Goal: Information Seeking & Learning: Check status

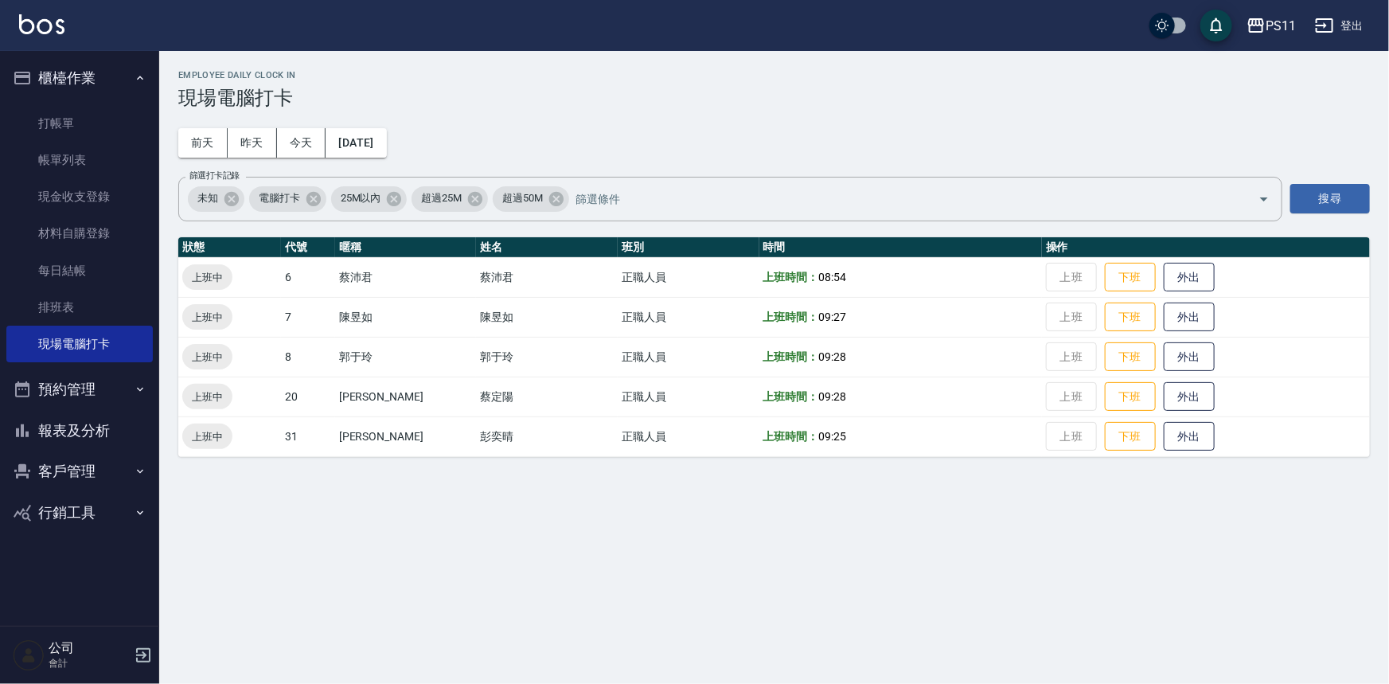
click at [123, 430] on button "報表及分析" at bounding box center [79, 430] width 146 height 41
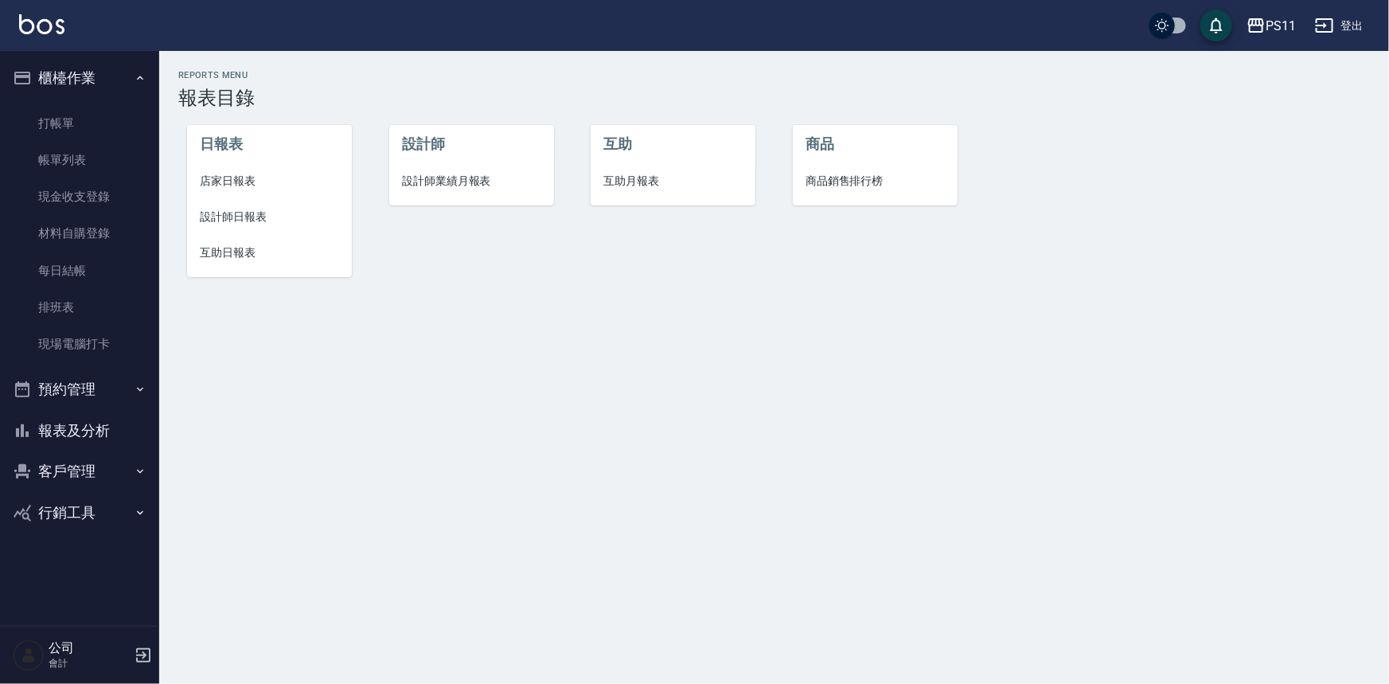
click at [255, 212] on span "設計師日報表" at bounding box center [269, 217] width 139 height 17
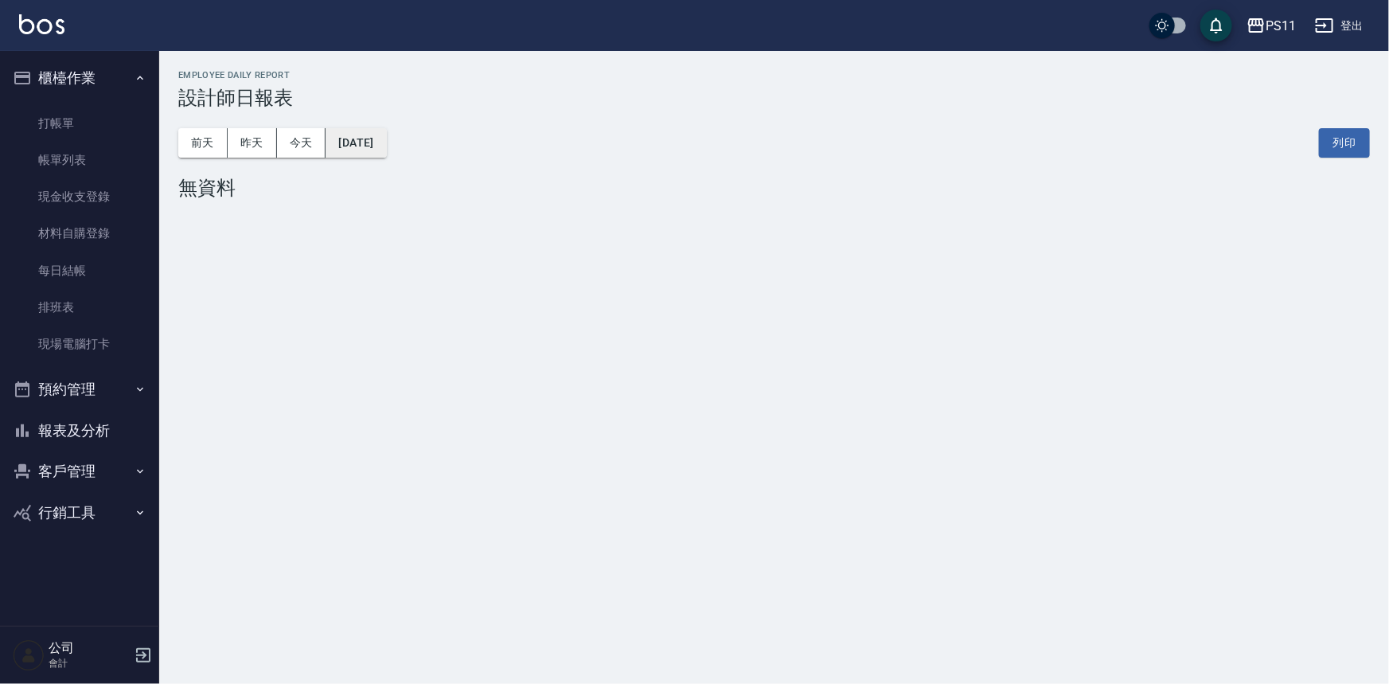
click at [376, 143] on button "[DATE]" at bounding box center [356, 142] width 60 height 29
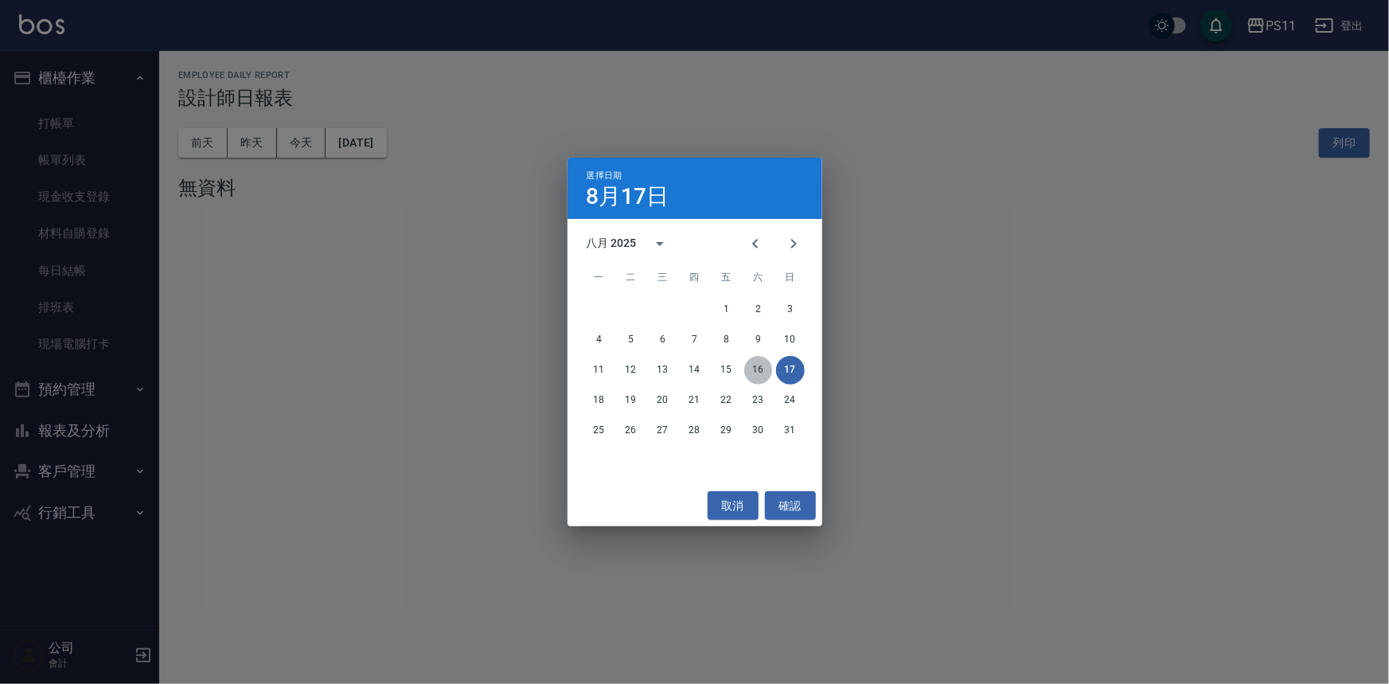
click at [763, 362] on button "16" at bounding box center [758, 370] width 29 height 29
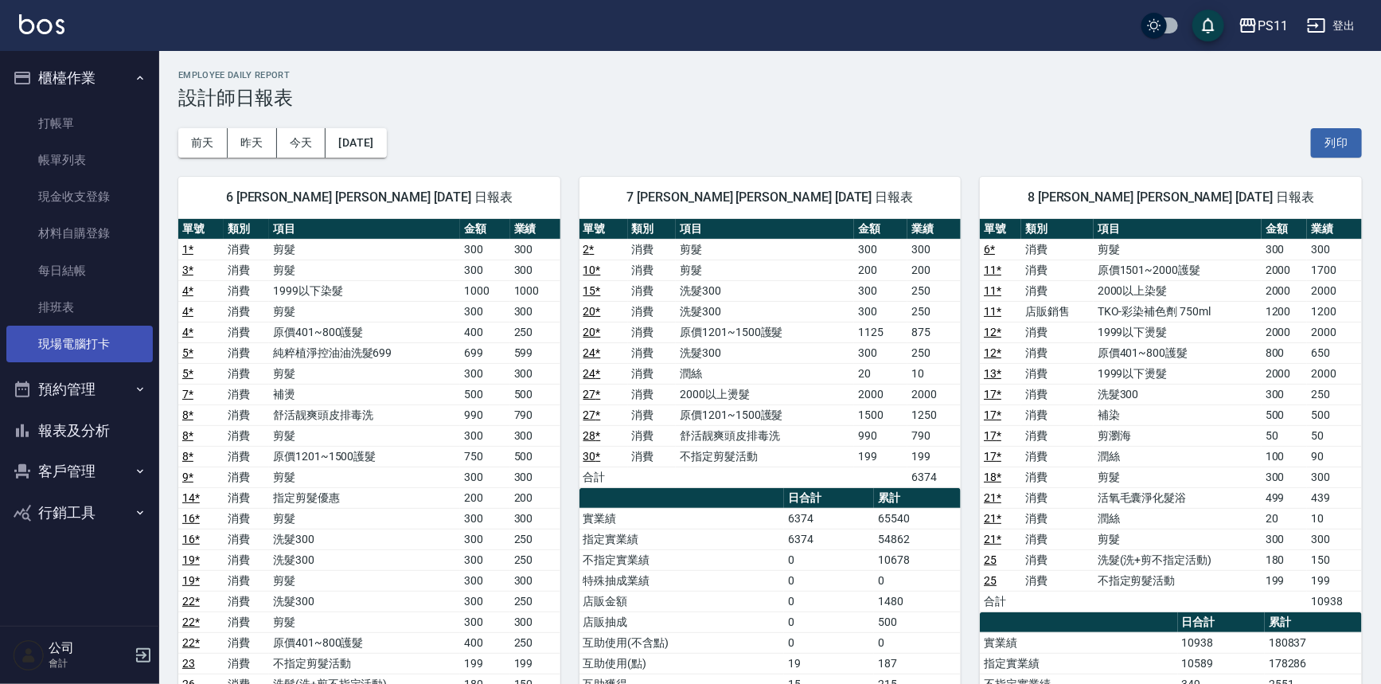
click at [120, 344] on link "現場電腦打卡" at bounding box center [79, 344] width 146 height 37
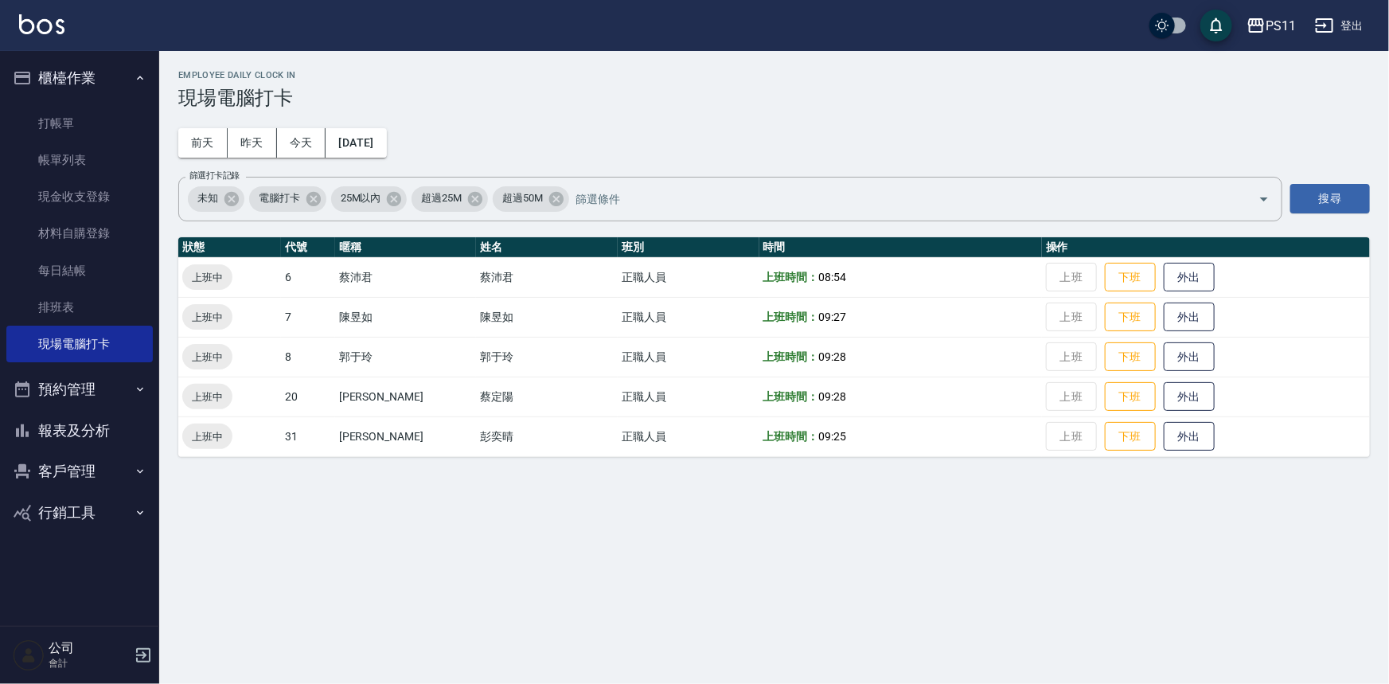
click at [1036, 581] on div "Employee Daily Clock In 現場電腦打卡 [DATE] [DATE] [DATE] [DATE] 篩選打卡記錄 未知 電腦打卡 25M以內…" at bounding box center [694, 342] width 1389 height 684
click at [124, 427] on button "報表及分析" at bounding box center [79, 430] width 146 height 41
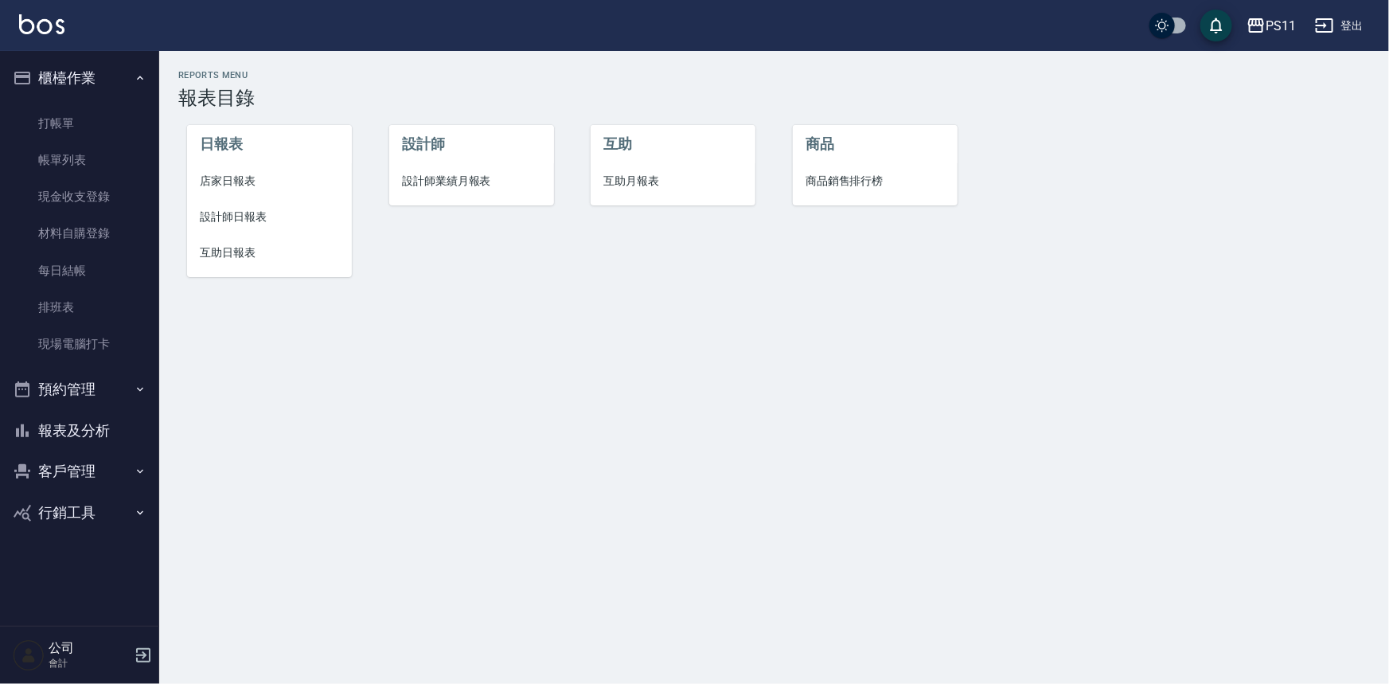
click at [435, 175] on span "設計師業績月報表" at bounding box center [471, 181] width 139 height 17
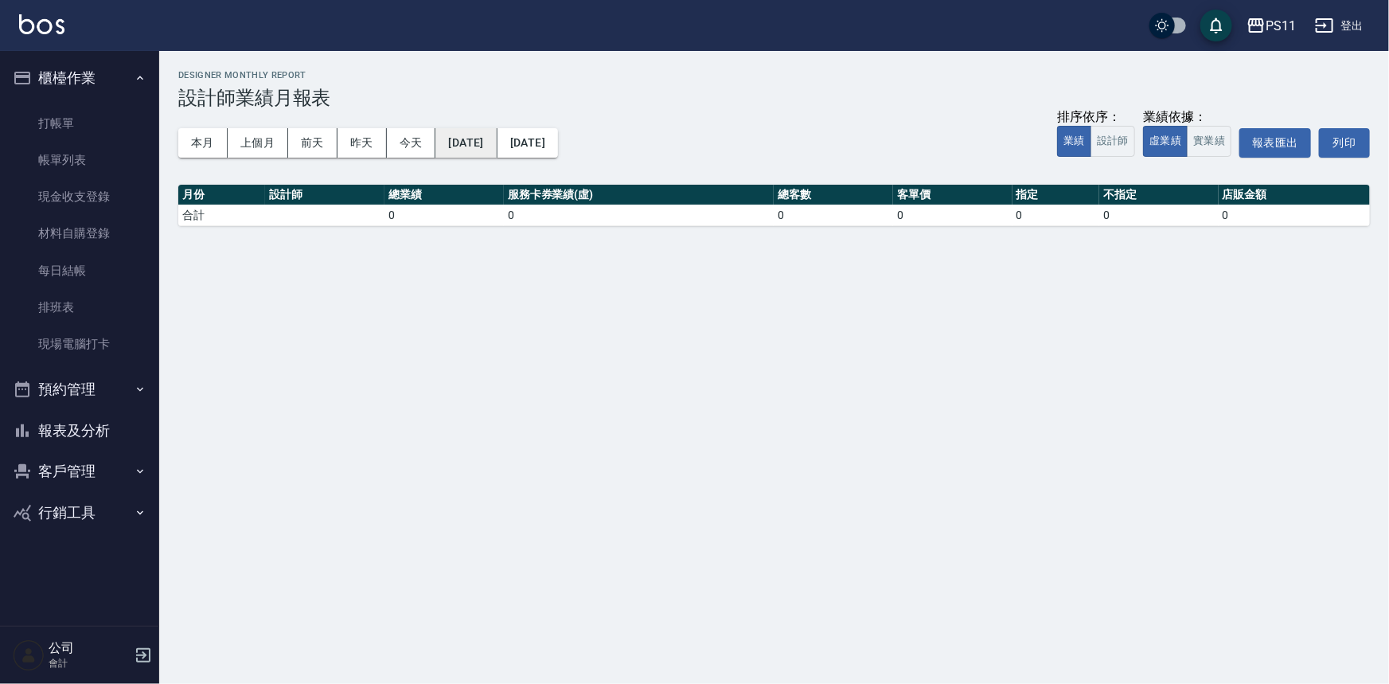
click at [497, 142] on button "[DATE]" at bounding box center [465, 142] width 61 height 29
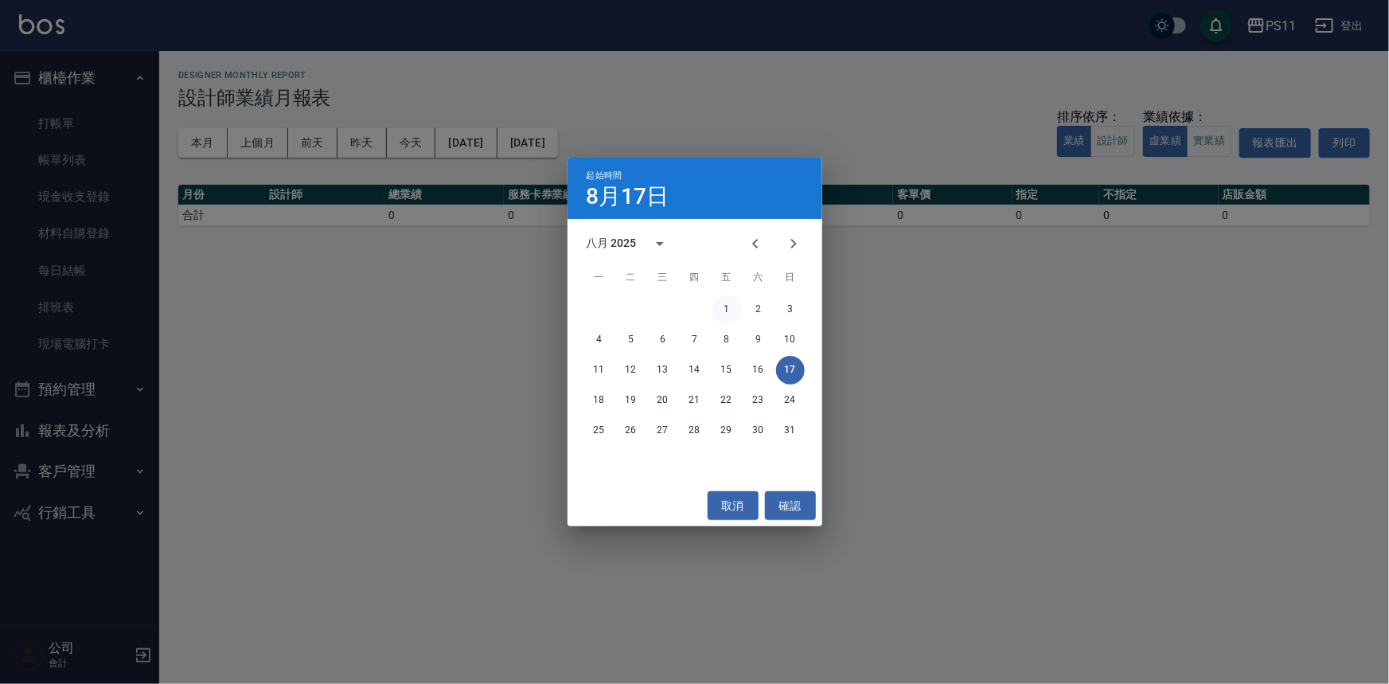
click at [724, 305] on button "1" at bounding box center [726, 309] width 29 height 29
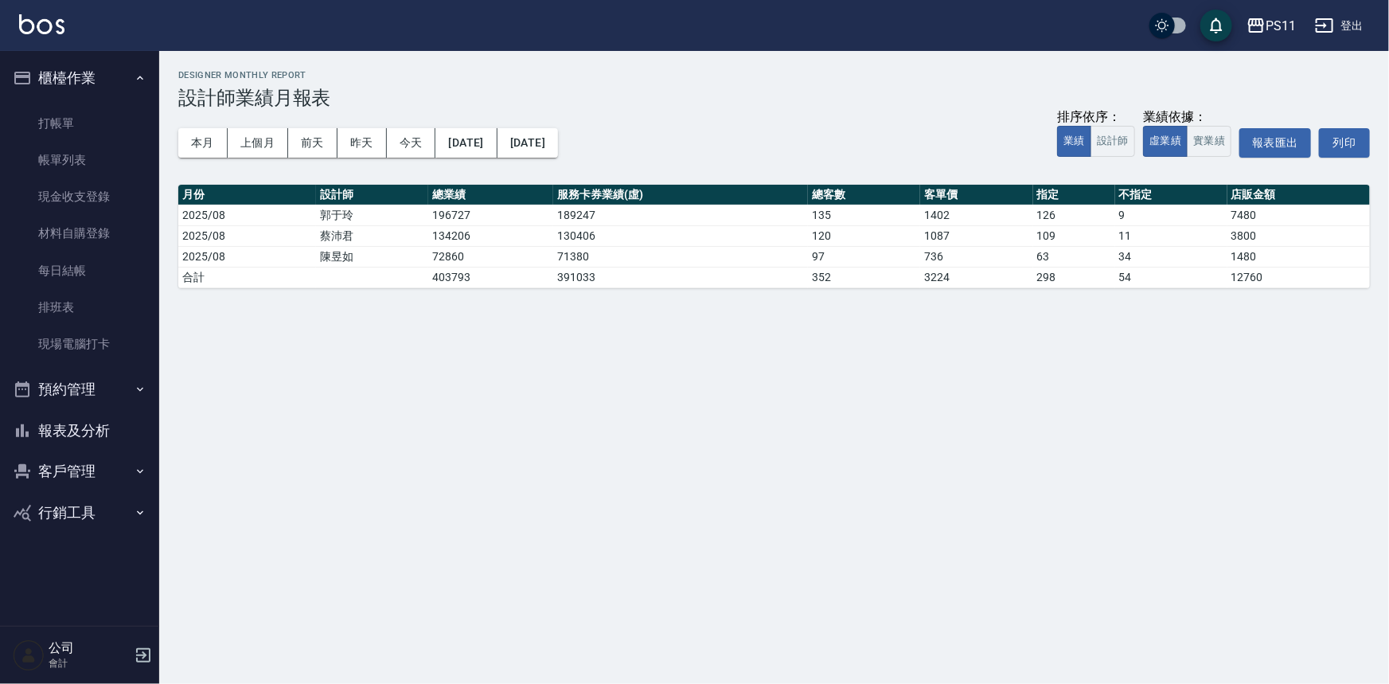
click at [99, 433] on button "報表及分析" at bounding box center [79, 430] width 146 height 41
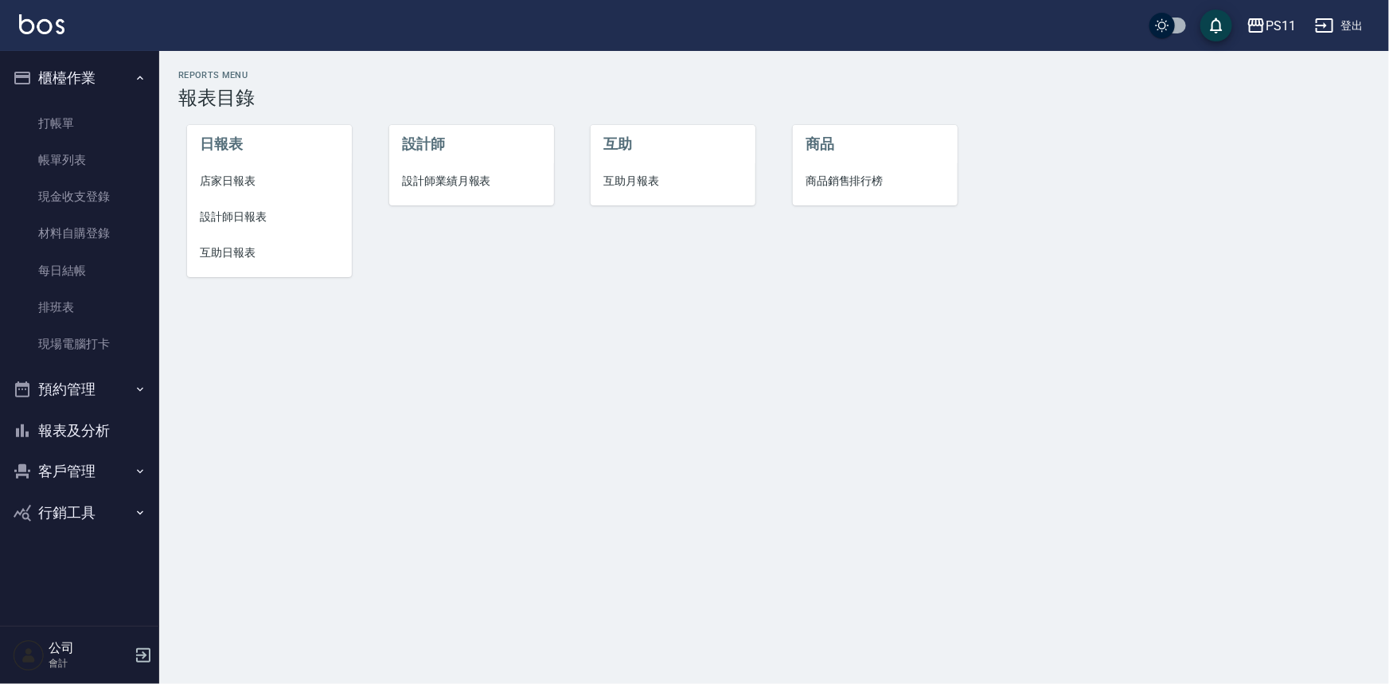
click at [248, 227] on li "設計師日報表" at bounding box center [269, 217] width 165 height 36
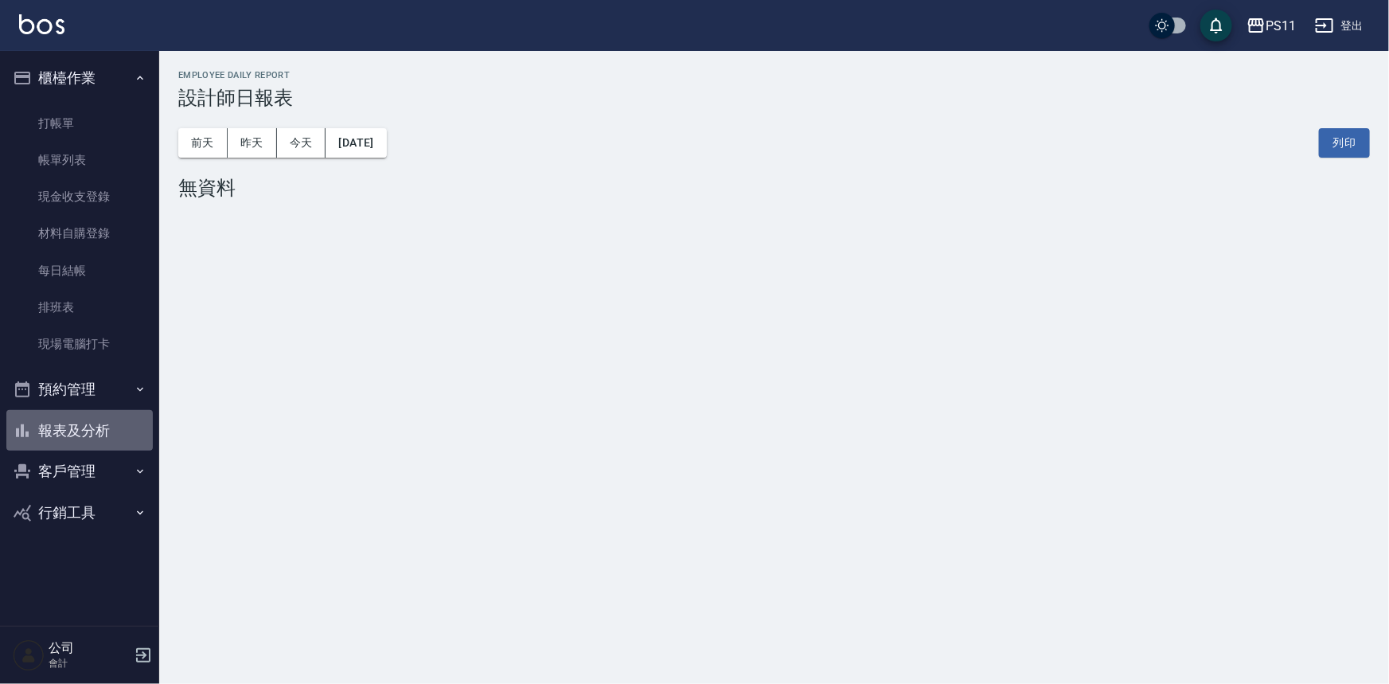
click at [87, 430] on button "報表及分析" at bounding box center [79, 430] width 146 height 41
